Goal: Task Accomplishment & Management: Complete application form

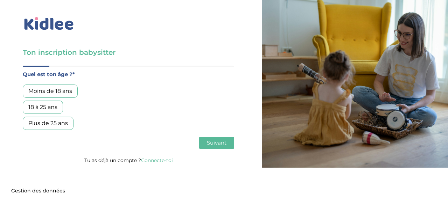
click at [58, 91] on div "Moins de 18 ans" at bounding box center [50, 91] width 55 height 13
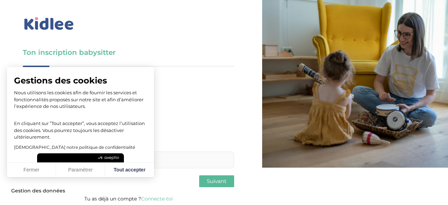
click at [109, 157] on icon "Axeptio" at bounding box center [108, 158] width 21 height 4
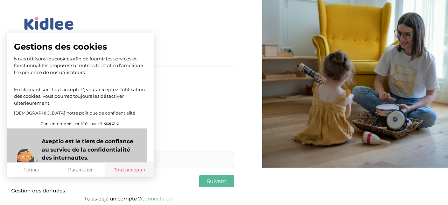
click at [123, 172] on button "Tout accepter" at bounding box center [129, 170] width 49 height 15
checkbox input "true"
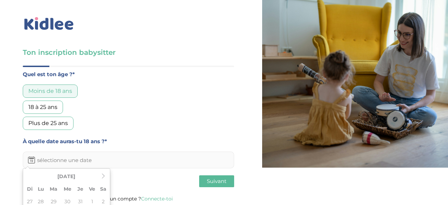
click at [143, 155] on input "text" at bounding box center [128, 160] width 211 height 17
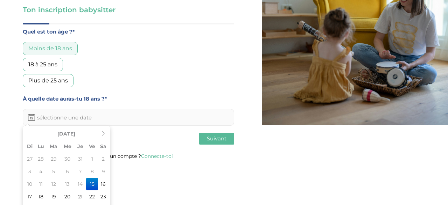
scroll to position [66, 0]
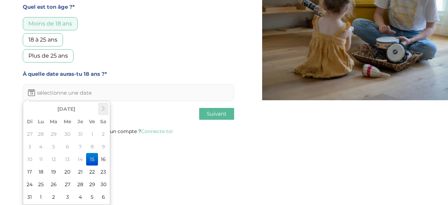
click at [104, 110] on icon at bounding box center [103, 108] width 5 height 5
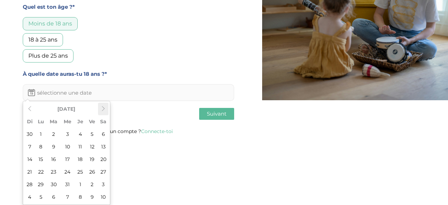
click at [104, 110] on icon at bounding box center [103, 108] width 5 height 5
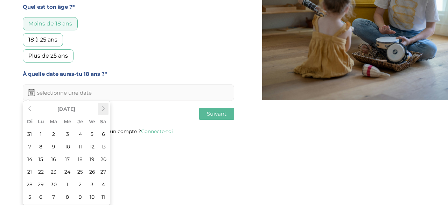
click at [104, 110] on icon at bounding box center [103, 108] width 5 height 5
click at [90, 176] on td "24" at bounding box center [92, 172] width 12 height 13
type input "[DATE]"
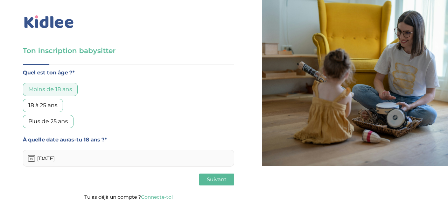
scroll to position [0, 0]
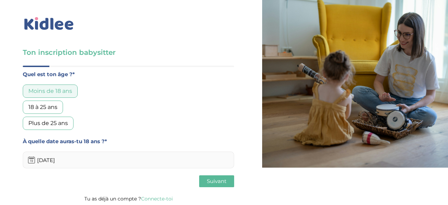
click at [207, 180] on button "Suivant" at bounding box center [216, 182] width 35 height 12
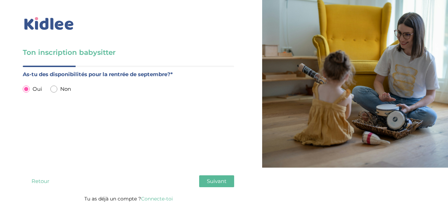
click at [51, 89] on input "radio" at bounding box center [53, 89] width 7 height 7
radio input "true"
radio input "false"
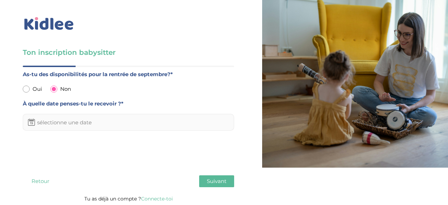
click at [89, 128] on input "text" at bounding box center [128, 122] width 211 height 17
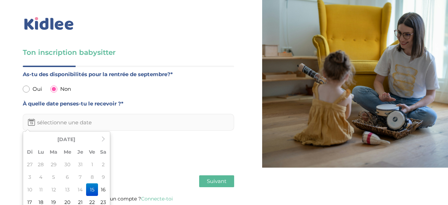
scroll to position [29, 0]
